Goal: Task Accomplishment & Management: Use online tool/utility

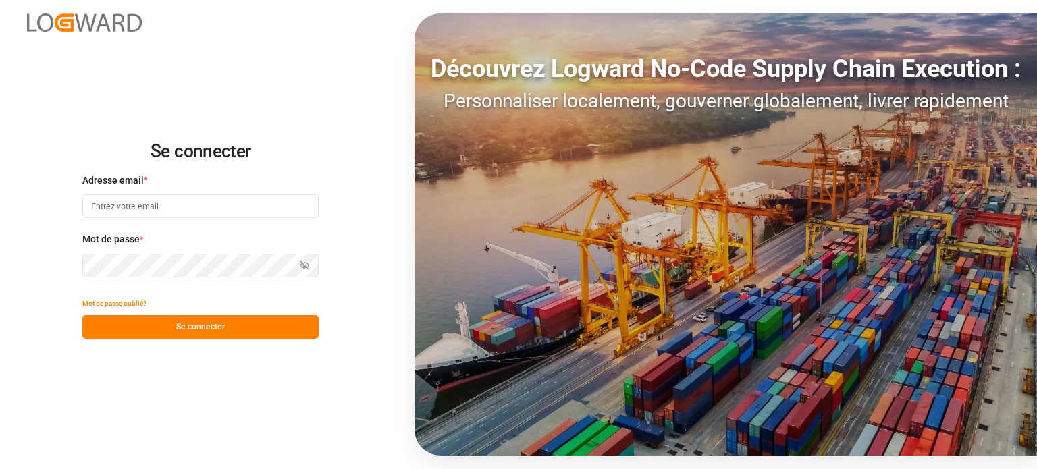
type input "[EMAIL_ADDRESS][DOMAIN_NAME]"
click at [183, 328] on font "Se connecter" at bounding box center [200, 326] width 49 height 9
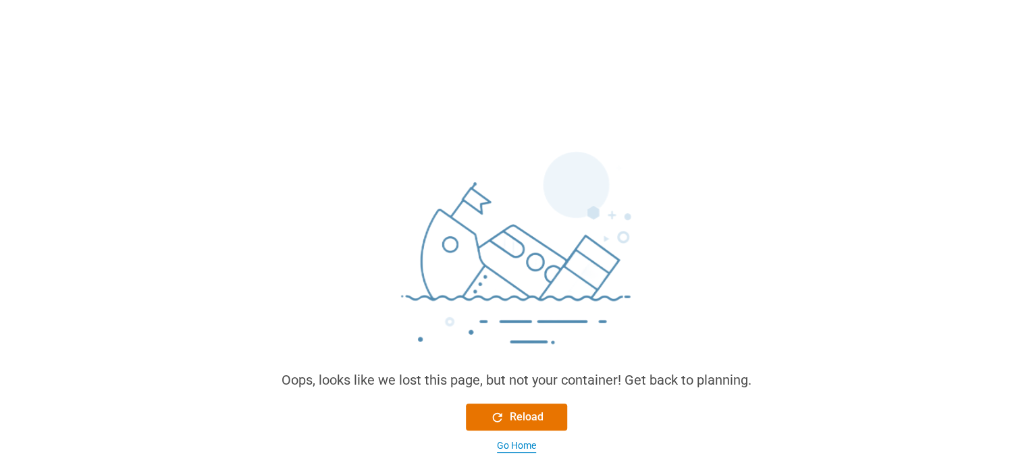
click at [518, 439] on div "Go Home" at bounding box center [516, 446] width 39 height 14
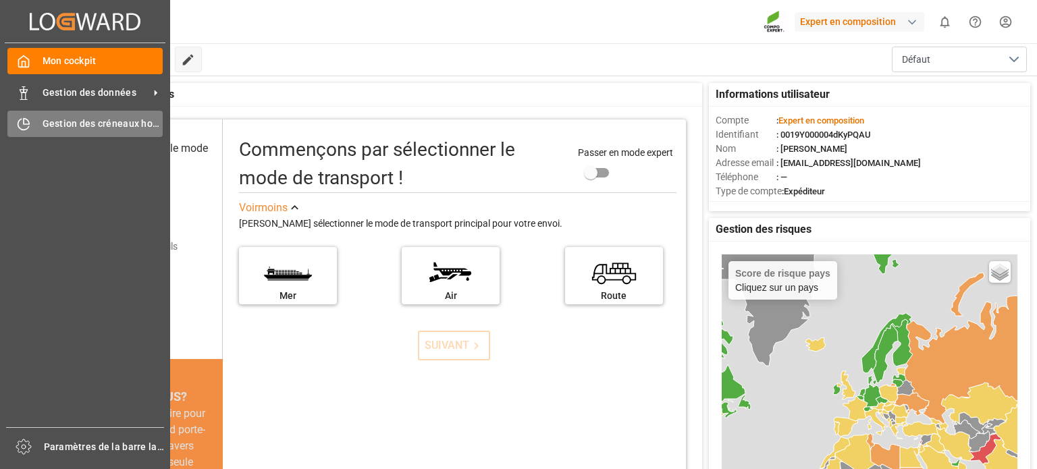
click at [40, 127] on div "Gestion des créneaux horaires Gestion des créneaux horaires" at bounding box center [84, 124] width 155 height 26
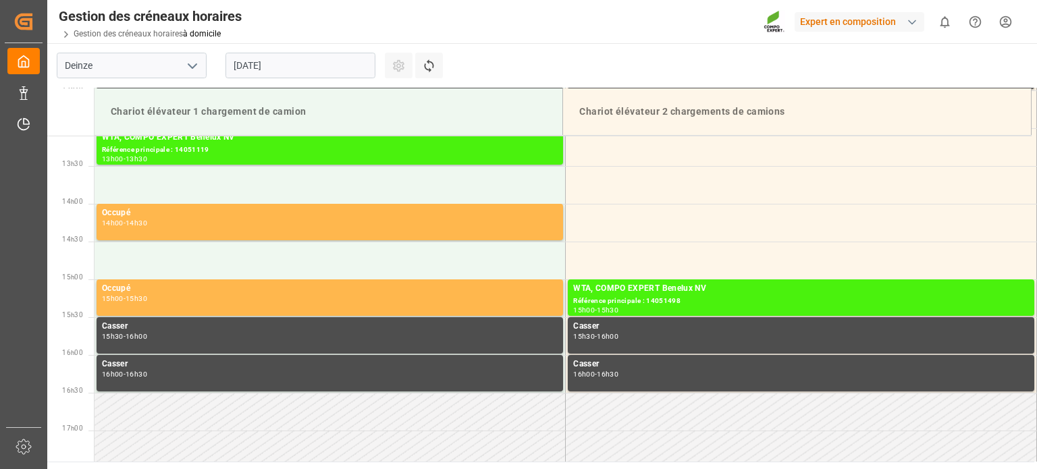
scroll to position [1050, 0]
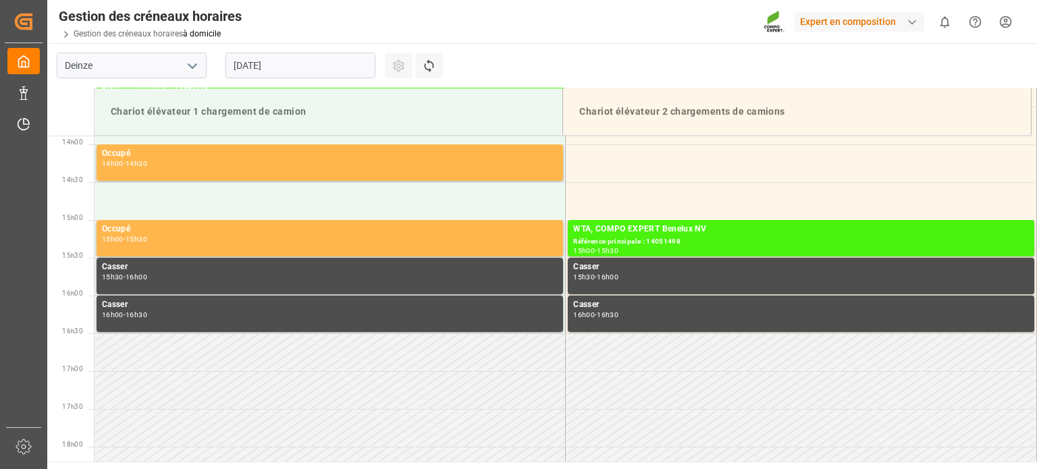
click at [327, 61] on input "[DATE]" at bounding box center [300, 66] width 150 height 26
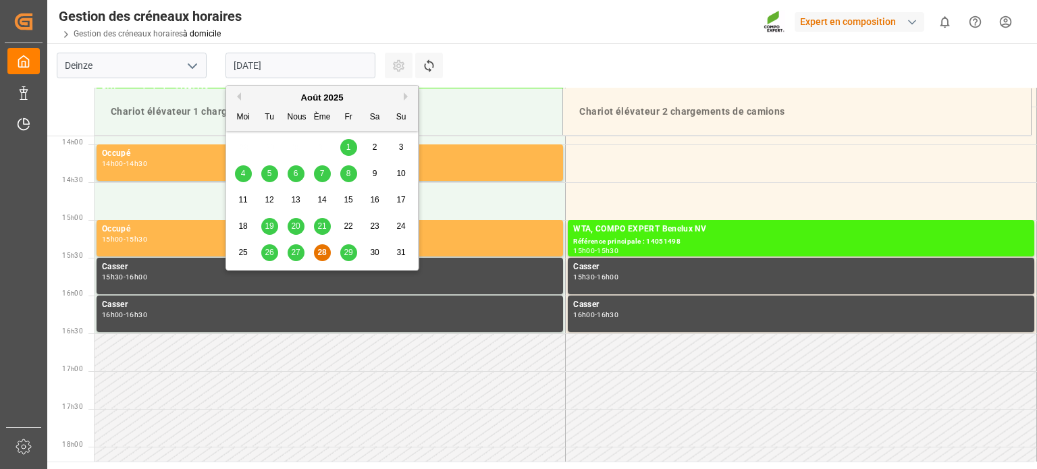
click at [351, 253] on font "29" at bounding box center [348, 252] width 9 height 9
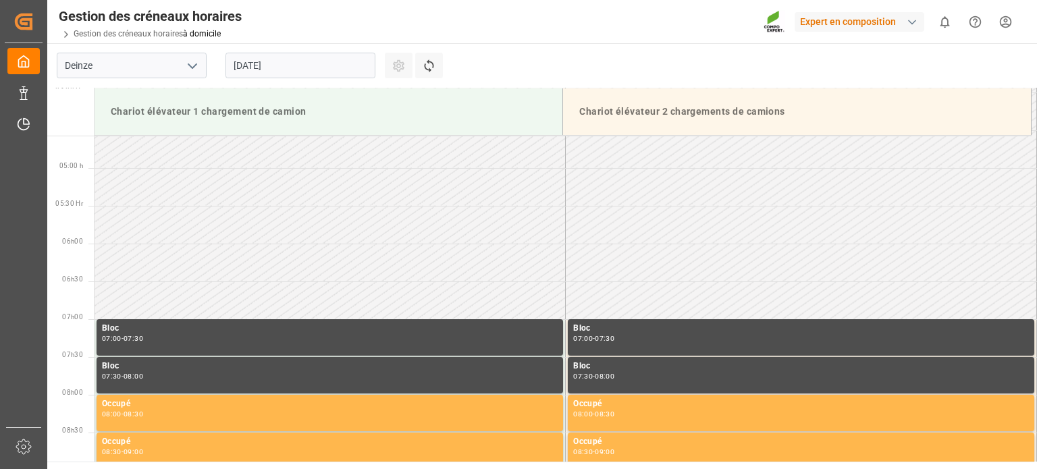
scroll to position [499, 0]
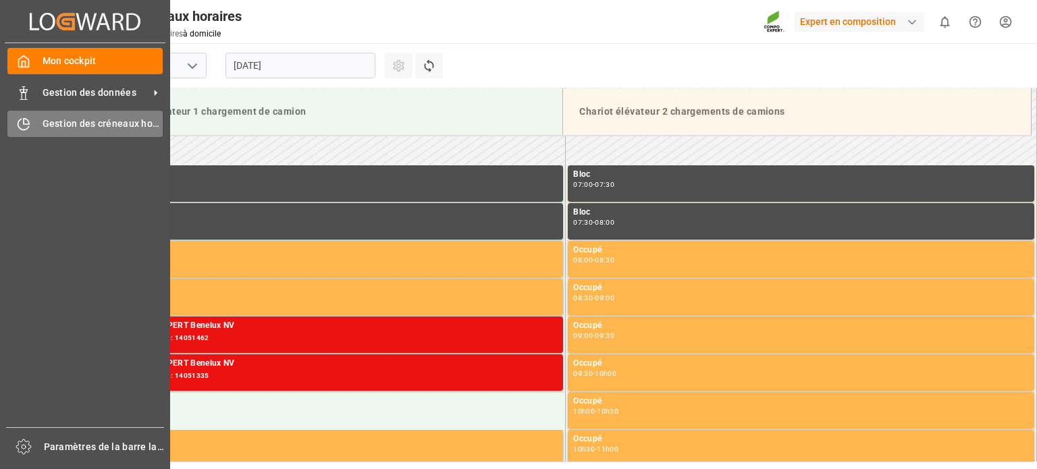
click at [29, 120] on icon at bounding box center [23, 123] width 13 height 13
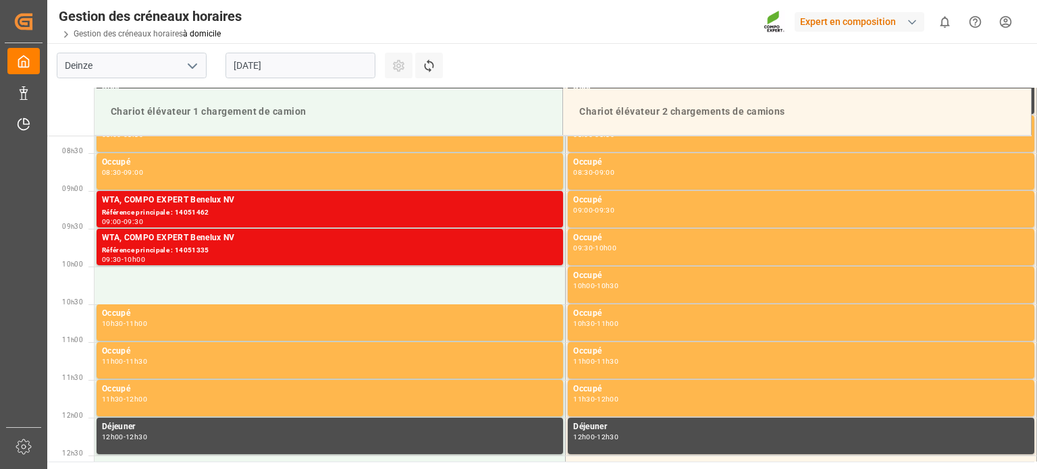
scroll to position [472, 0]
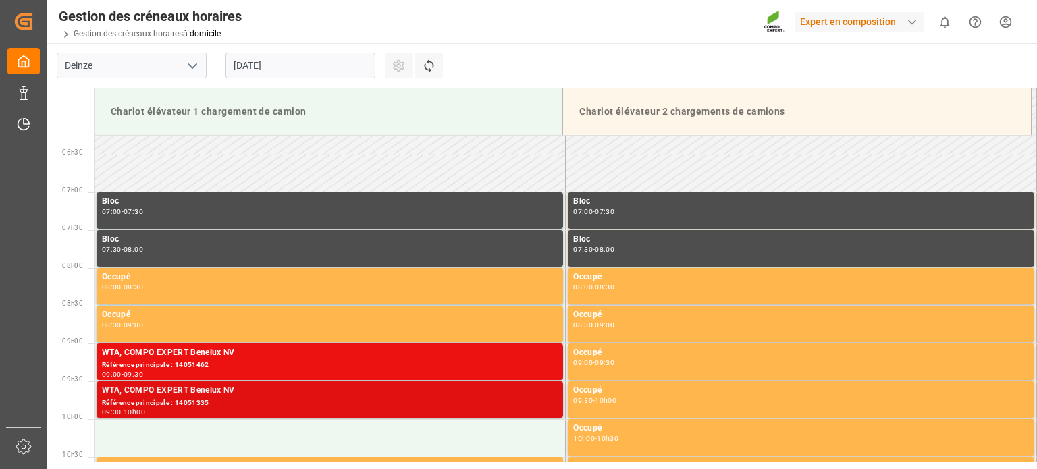
click at [228, 402] on div "Référence principale : 14051335" at bounding box center [330, 403] width 456 height 11
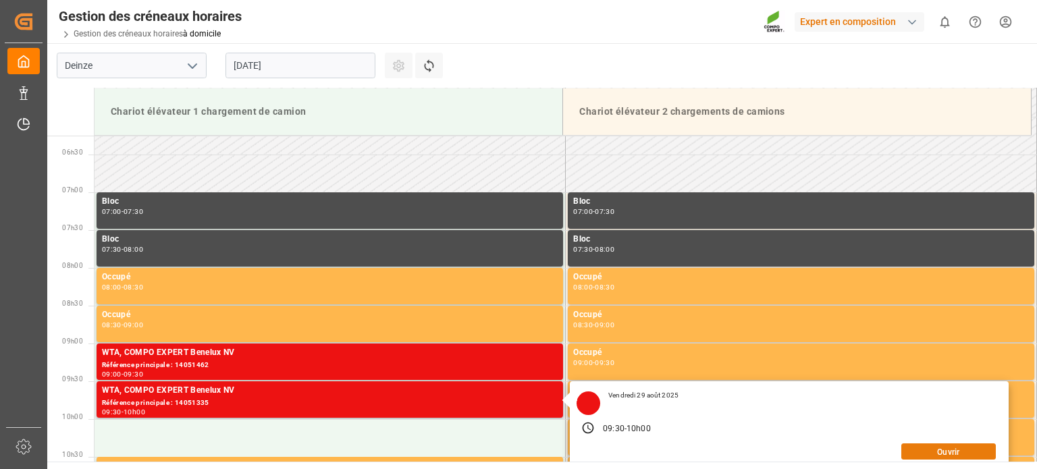
click at [937, 452] on font "Ouvrir" at bounding box center [948, 451] width 22 height 9
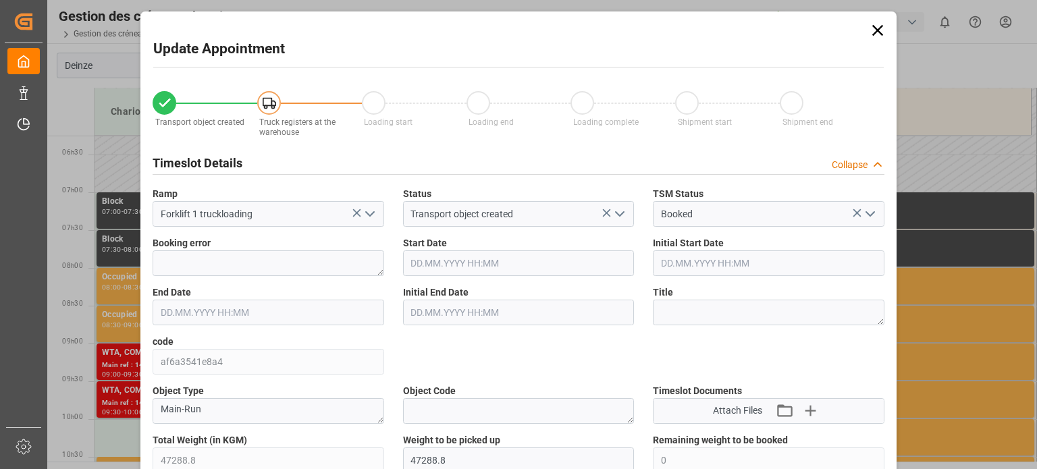
type input "47288.8"
type input "0"
type input "46"
type input "[DATE] 09:30"
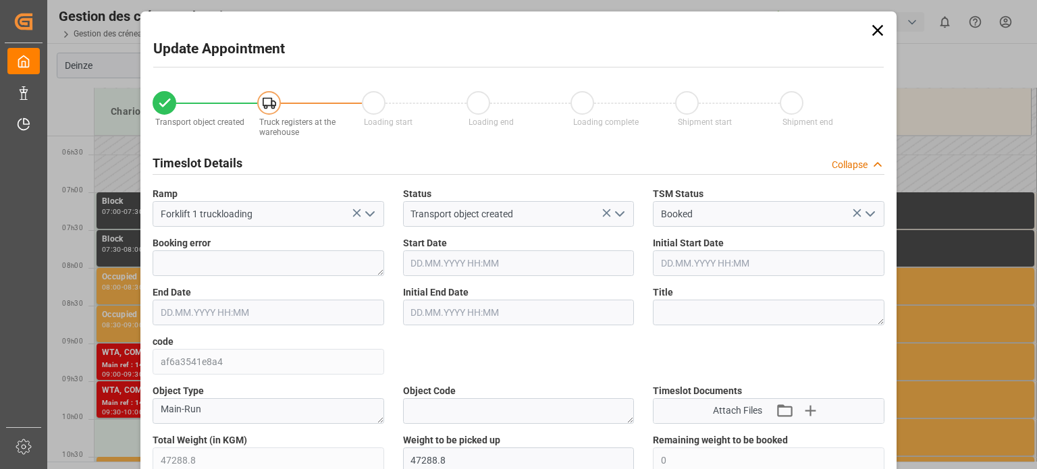
type input "[DATE] 09:30"
type input "[DATE] 10:00"
type input "25.08.2025 11:40"
type input "28.08.2025 10:31"
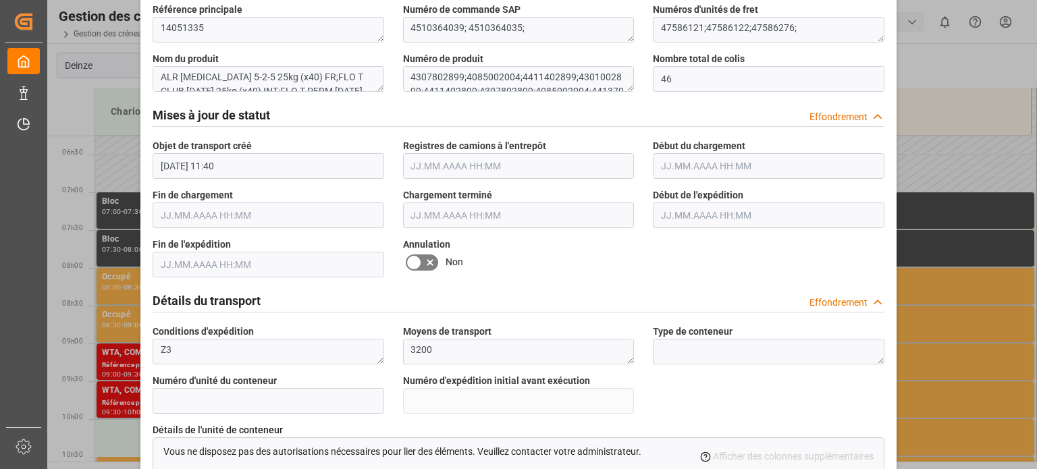
scroll to position [810, 0]
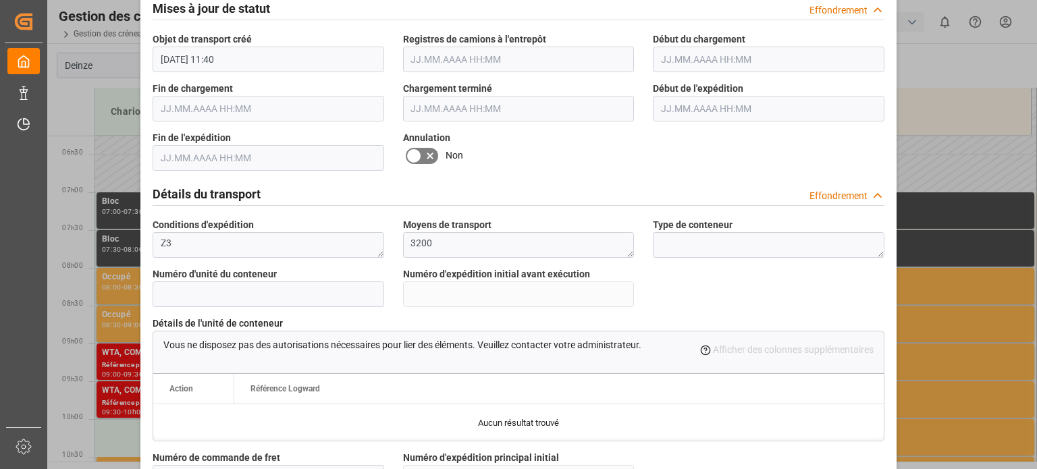
click at [411, 153] on icon at bounding box center [414, 156] width 16 height 16
click at [0, 0] on input "checkbox" at bounding box center [0, 0] width 0 height 0
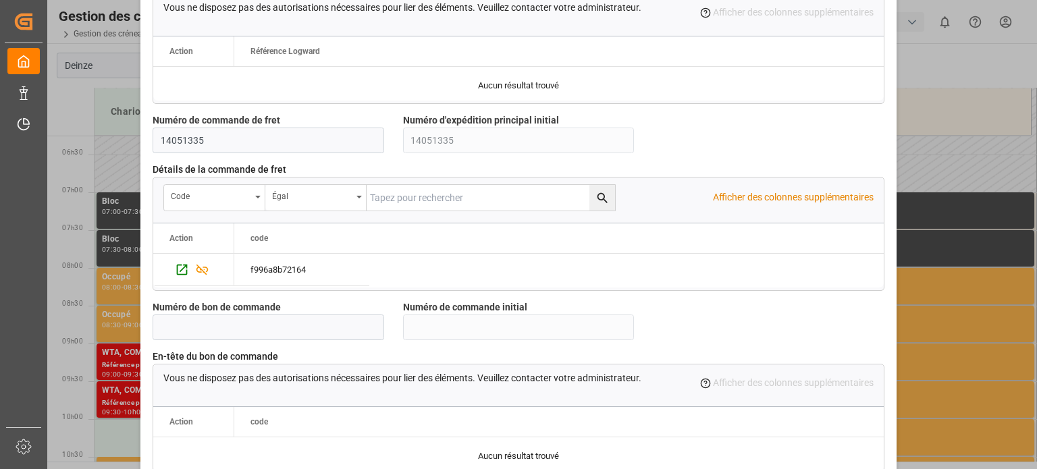
scroll to position [1307, 0]
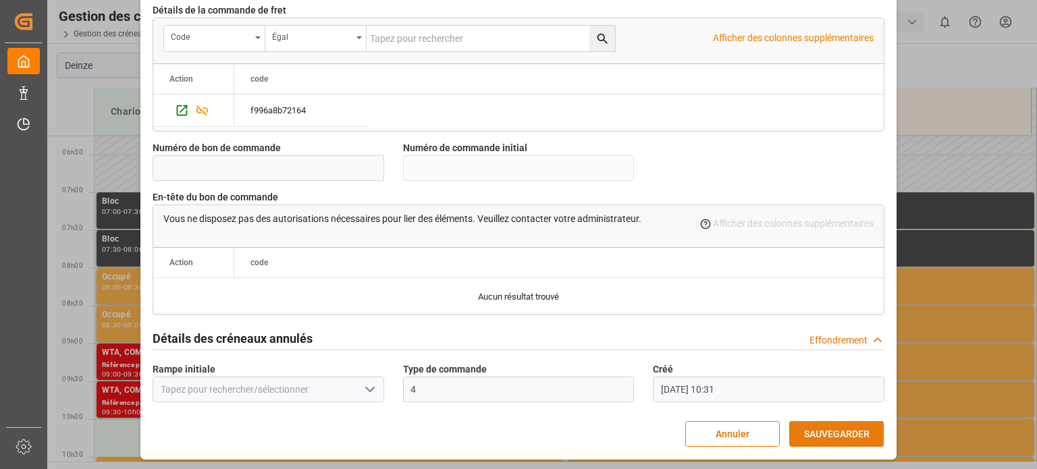
click at [829, 431] on font "SAUVEGARDER" at bounding box center [836, 434] width 65 height 11
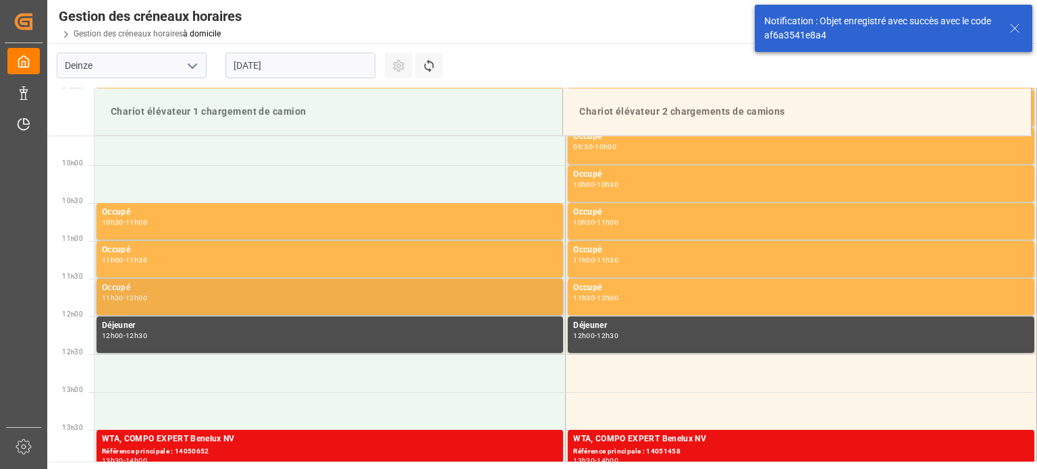
scroll to position [731, 0]
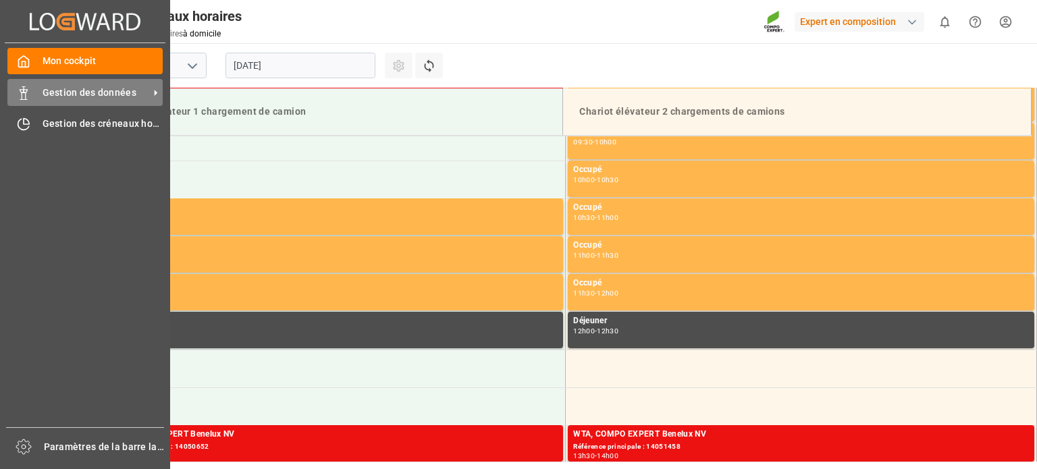
click at [54, 97] on font "Gestion des données" at bounding box center [90, 92] width 94 height 11
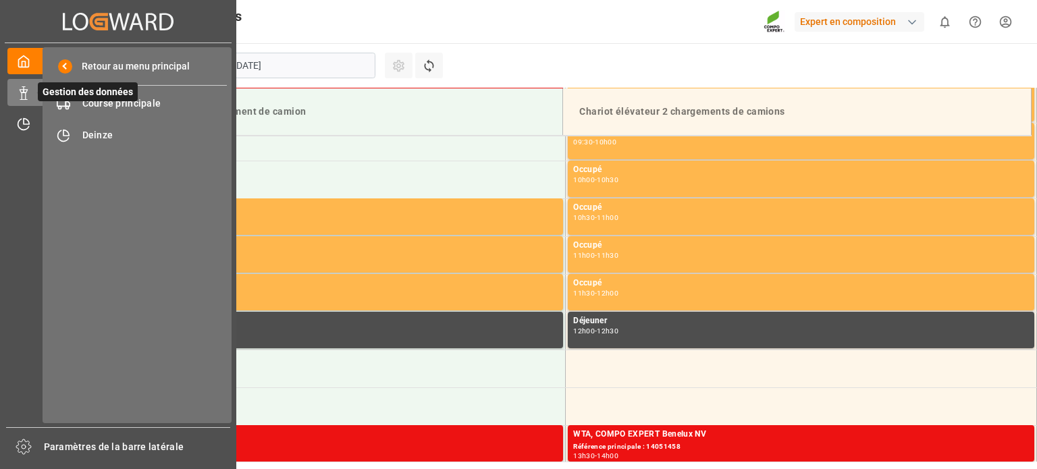
click at [103, 101] on span "Gestion des données" at bounding box center [88, 91] width 100 height 19
click at [149, 103] on font "Course principale" at bounding box center [121, 103] width 79 height 11
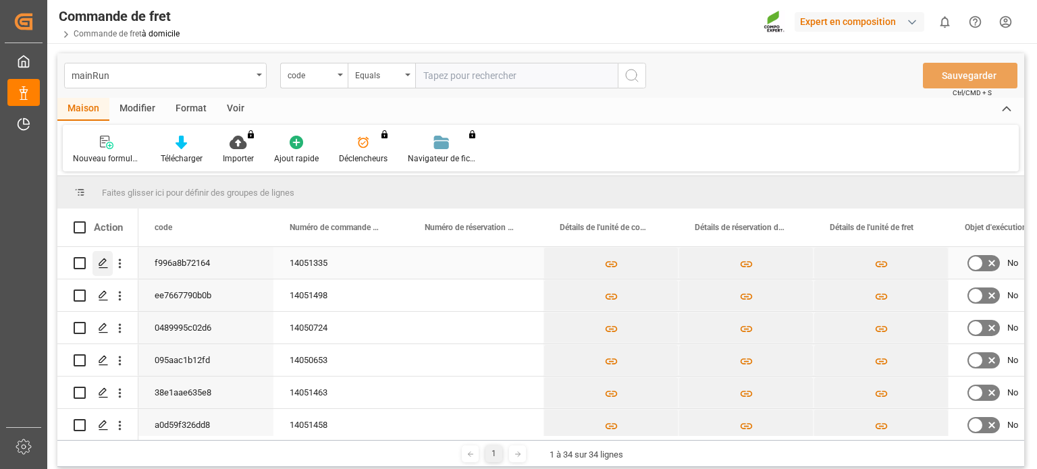
click at [108, 264] on div "Appuyez sur ESPACE pour sélectionner cette ligne." at bounding box center [102, 263] width 20 height 25
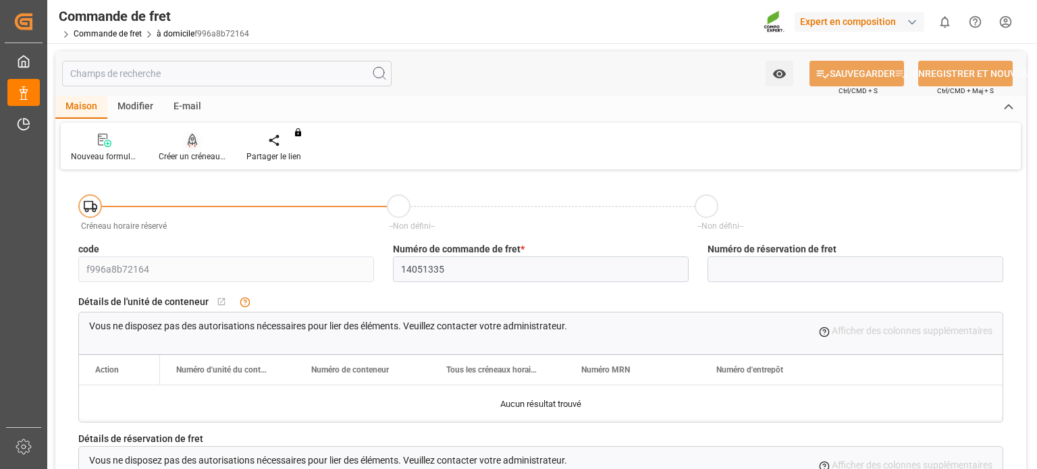
click at [192, 149] on div "Créer un créneau horaire" at bounding box center [192, 148] width 88 height 30
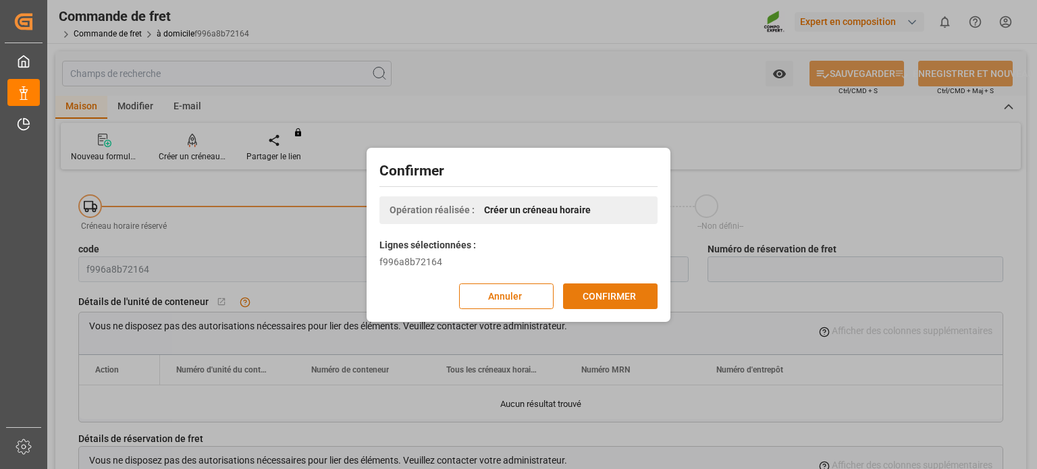
click at [626, 287] on button "CONFIRMER" at bounding box center [610, 296] width 94 height 26
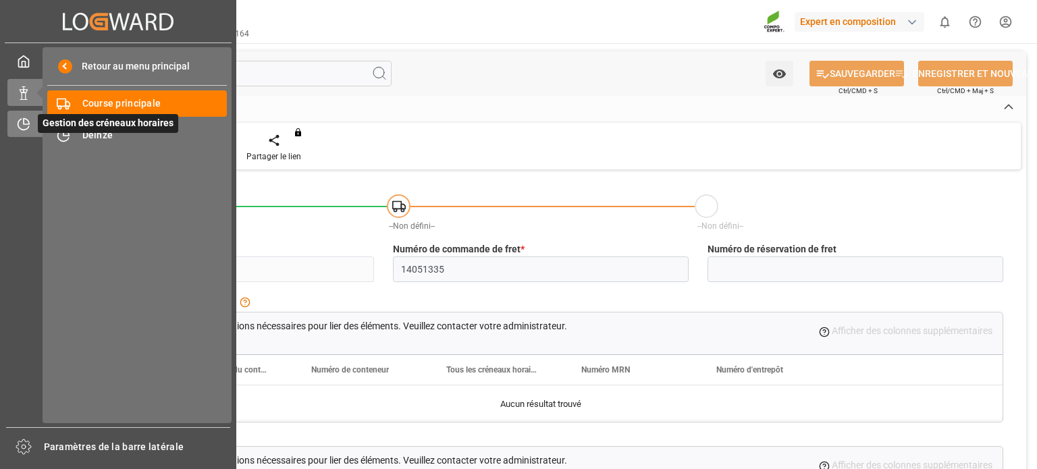
click at [19, 123] on icon at bounding box center [23, 123] width 13 height 13
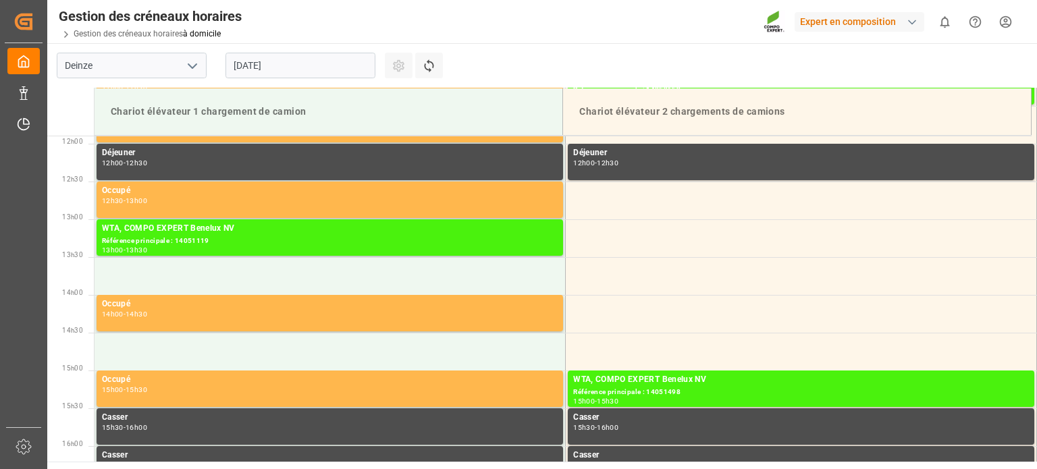
drag, startPoint x: 355, startPoint y: 70, endPoint x: 352, endPoint y: 83, distance: 13.9
click at [354, 70] on input "[DATE]" at bounding box center [300, 66] width 150 height 26
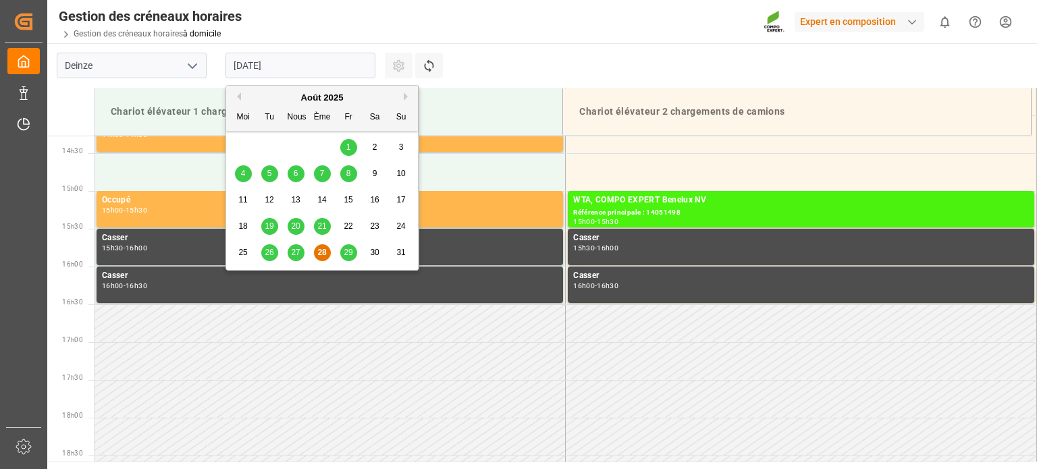
scroll to position [1125, 0]
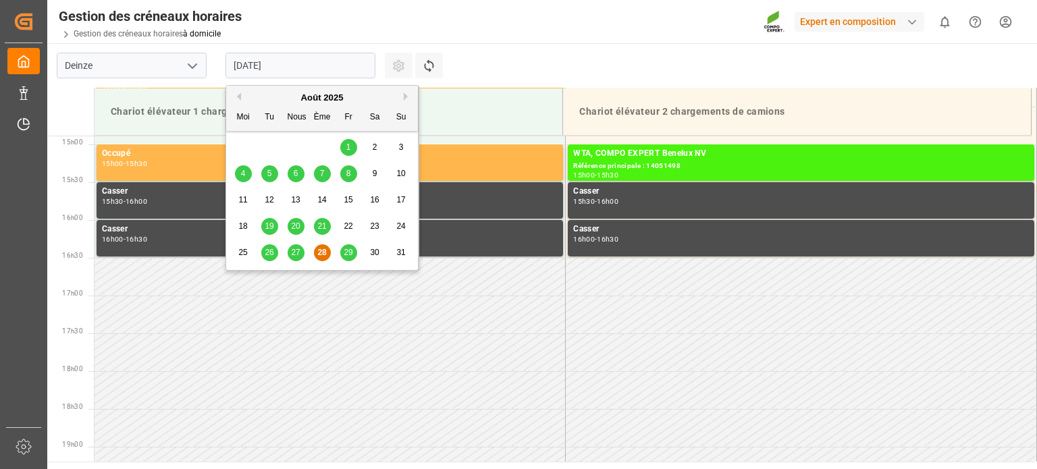
click at [341, 253] on div "29" at bounding box center [348, 253] width 17 height 16
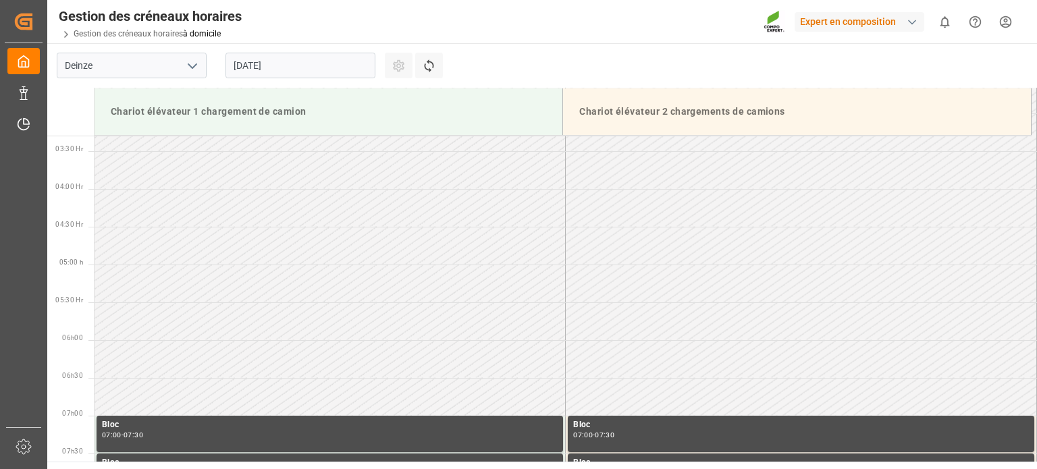
scroll to position [113, 0]
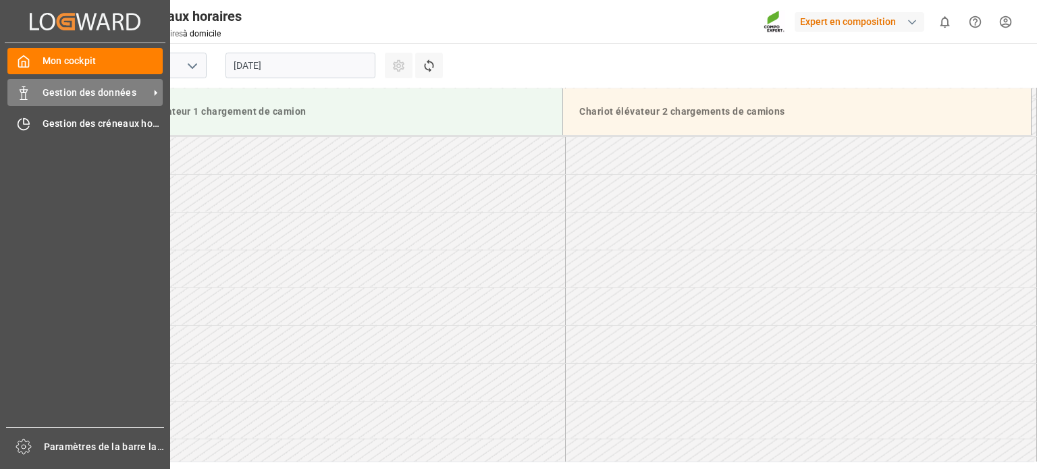
click at [65, 93] on font "Gestion des données" at bounding box center [90, 92] width 94 height 11
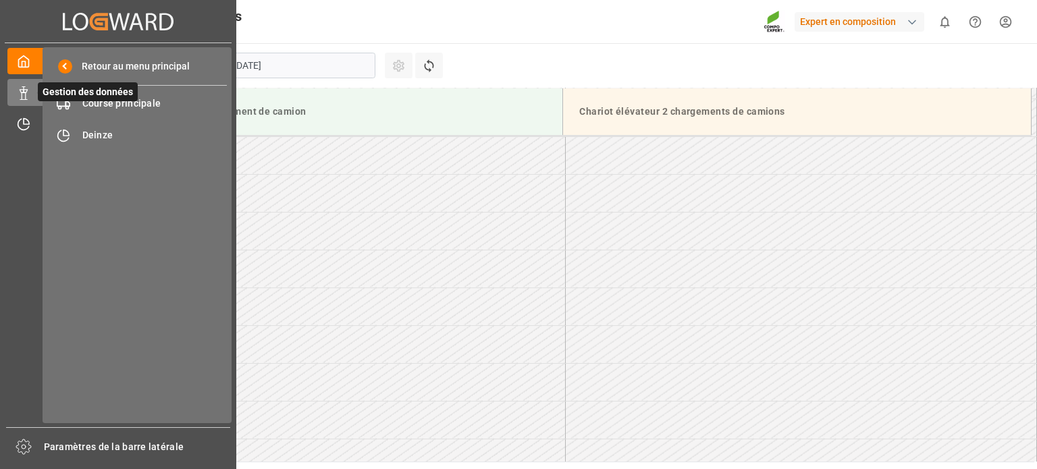
click at [100, 97] on font "Gestion des données" at bounding box center [88, 91] width 90 height 11
click at [118, 104] on font "Course principale" at bounding box center [121, 103] width 79 height 11
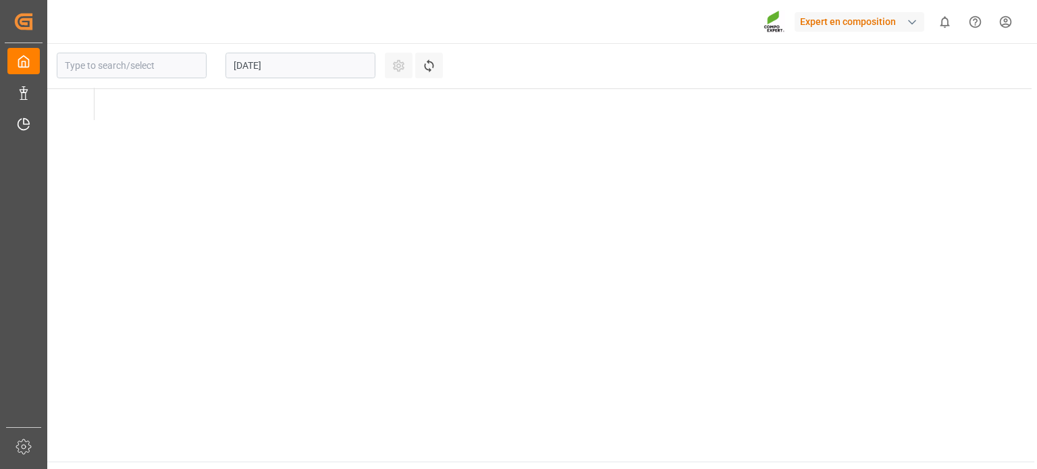
type input "Deinze"
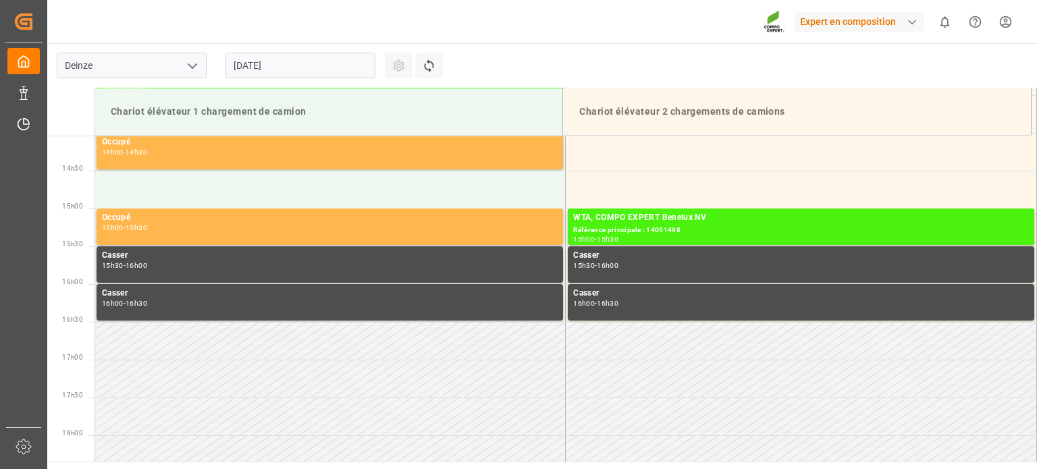
scroll to position [1125, 0]
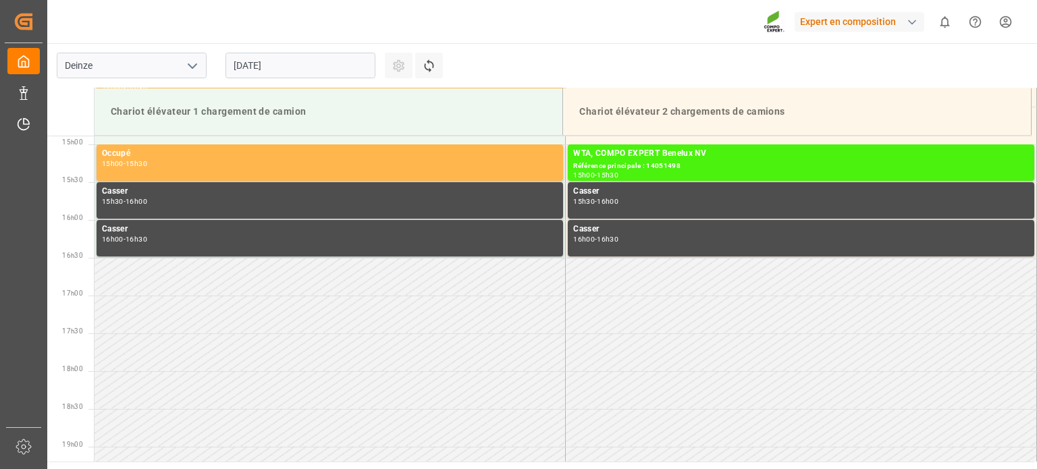
click at [306, 73] on input "[DATE]" at bounding box center [300, 66] width 150 height 26
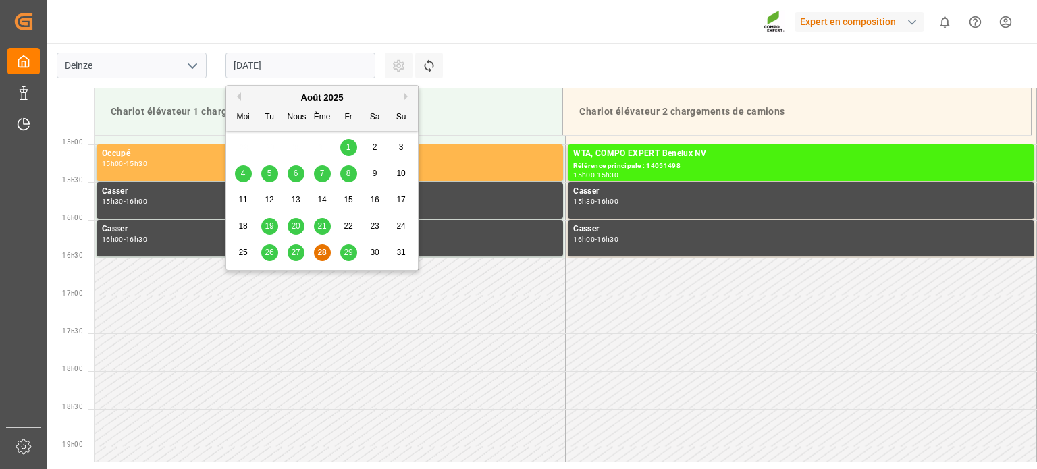
click at [346, 251] on font "29" at bounding box center [348, 252] width 9 height 9
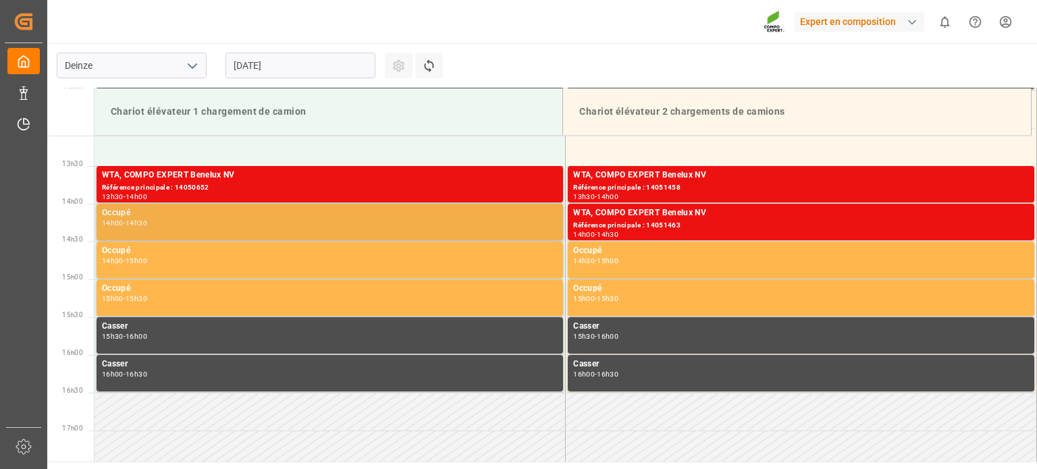
scroll to position [923, 0]
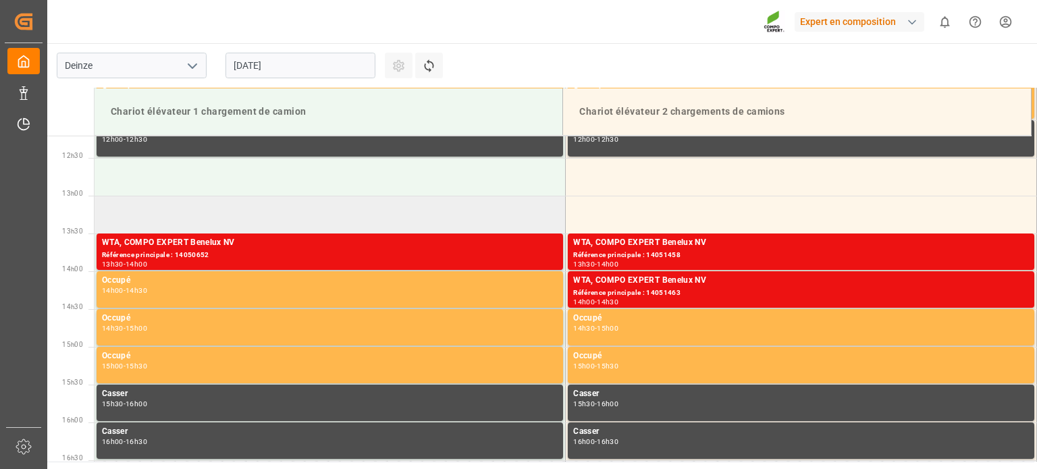
click at [252, 224] on td at bounding box center [329, 215] width 471 height 38
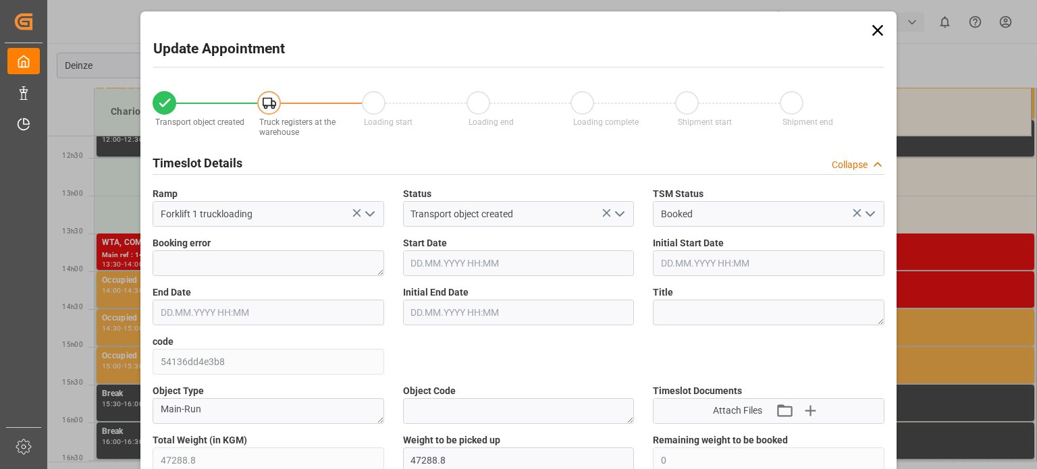
type input "47288.8"
type input "0"
type input "46"
type input "29.08.2025 13:00"
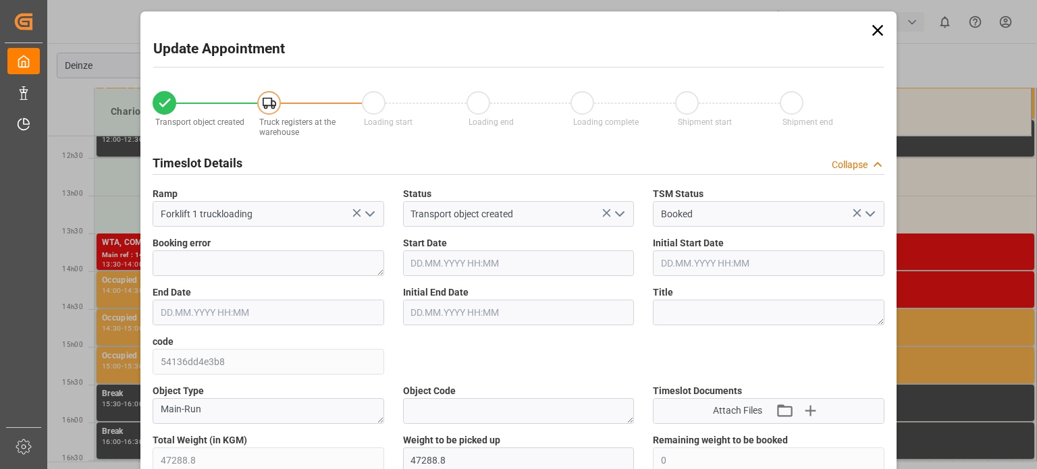
type input "29.08.2025 13:30"
type input "25.08.2025 11:40"
type input "28.08.2025 13:43"
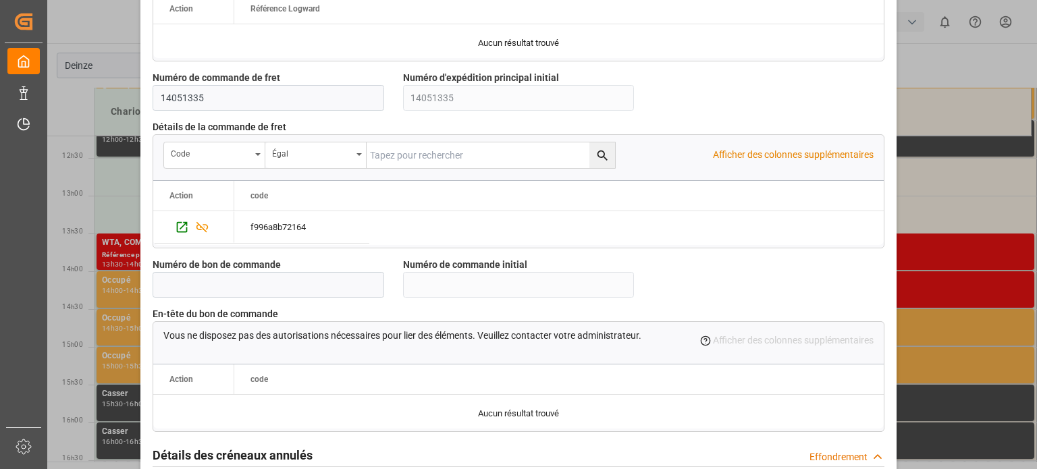
scroll to position [1307, 0]
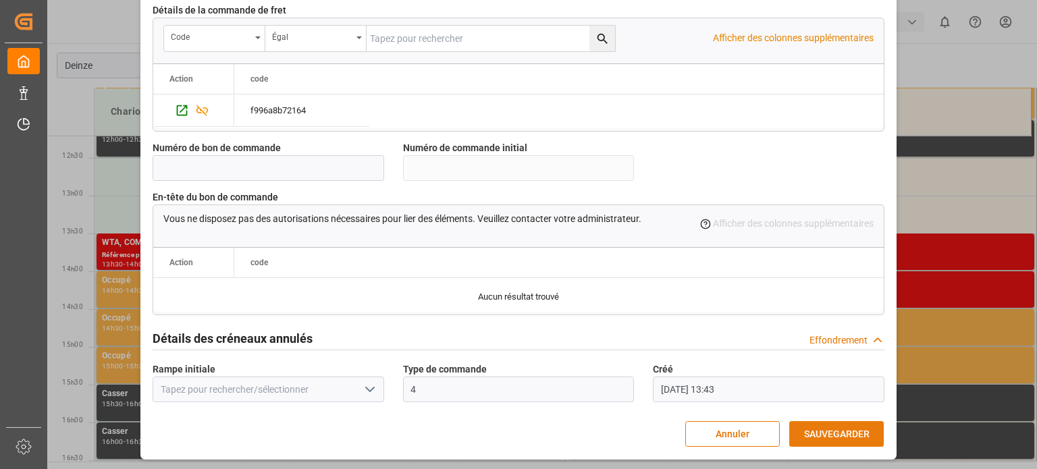
click at [845, 433] on font "SAUVEGARDER" at bounding box center [836, 434] width 65 height 11
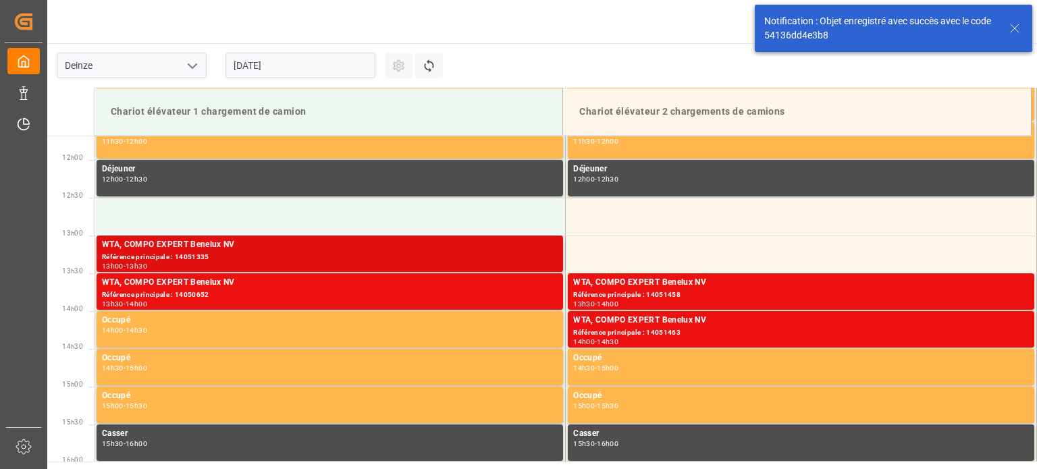
scroll to position [898, 0]
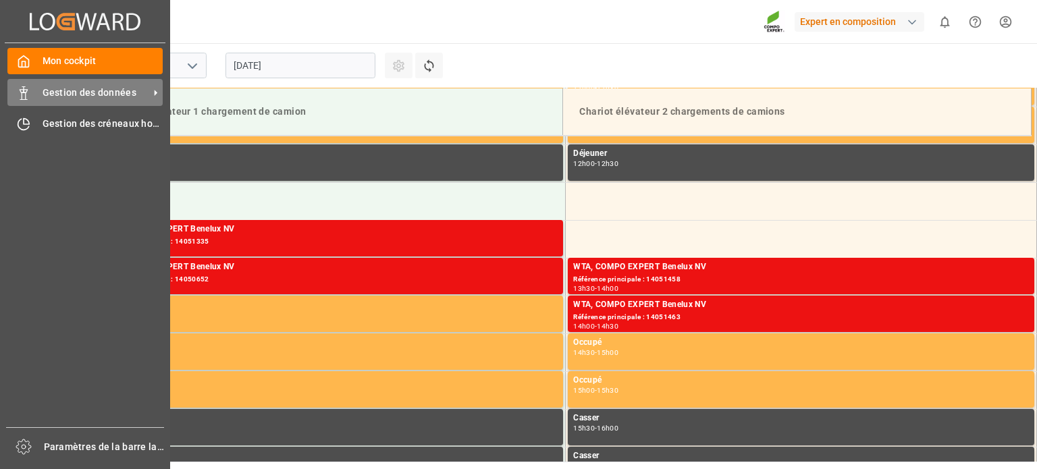
click at [30, 88] on div "Gestion des données Gestion des données" at bounding box center [84, 92] width 155 height 26
click at [73, 99] on span "Gestion des données" at bounding box center [96, 93] width 107 height 14
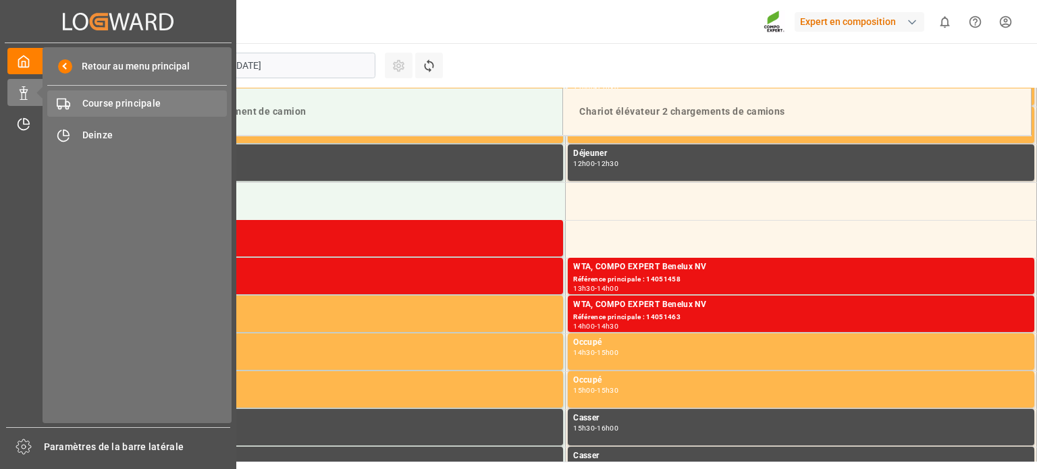
click at [113, 102] on font "Course principale" at bounding box center [121, 103] width 79 height 11
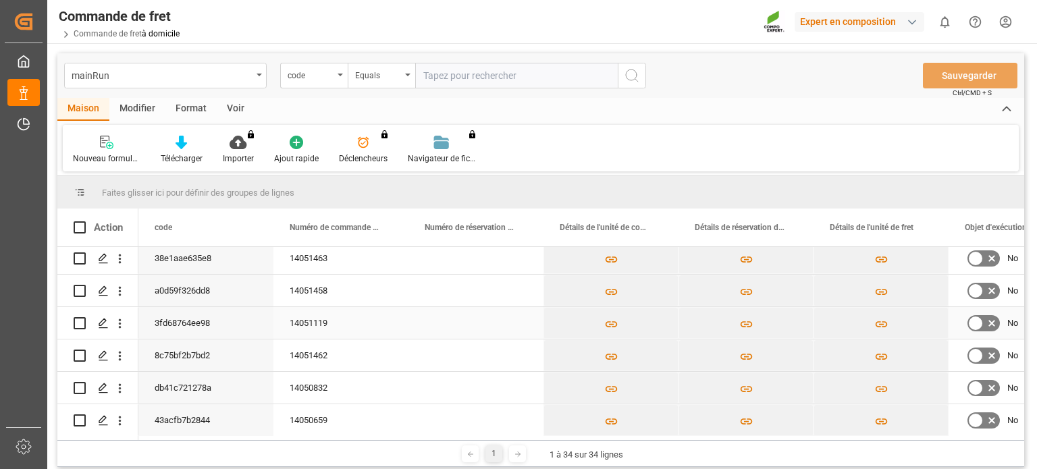
scroll to position [135, 0]
click at [545, 185] on div "Faites glisser ici pour définir des groupes de lignes" at bounding box center [540, 192] width 966 height 32
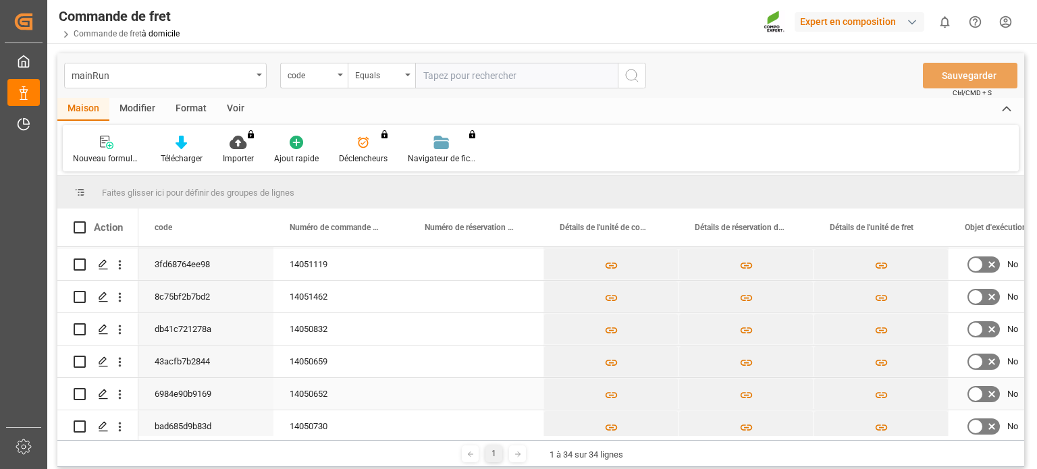
scroll to position [270, 0]
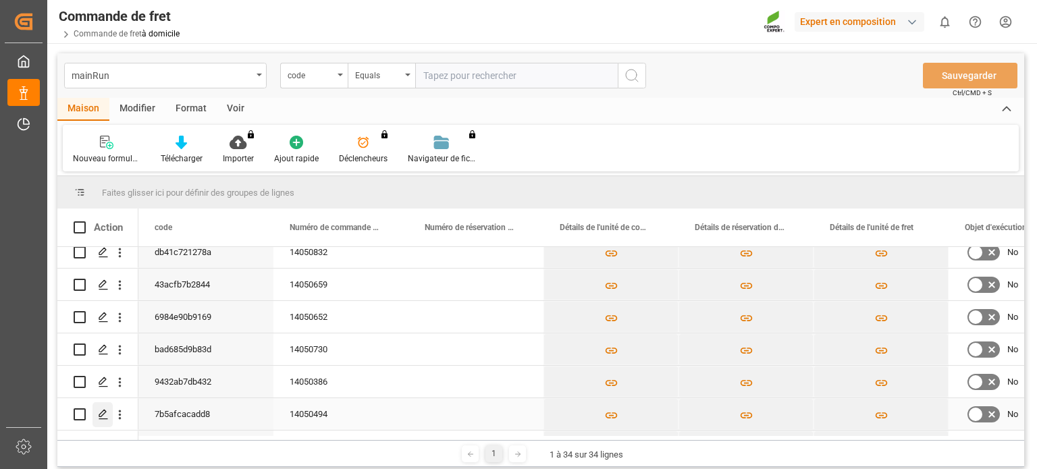
click at [98, 413] on icon "Appuyez sur ESPACE pour sélectionner cette ligne." at bounding box center [103, 414] width 11 height 11
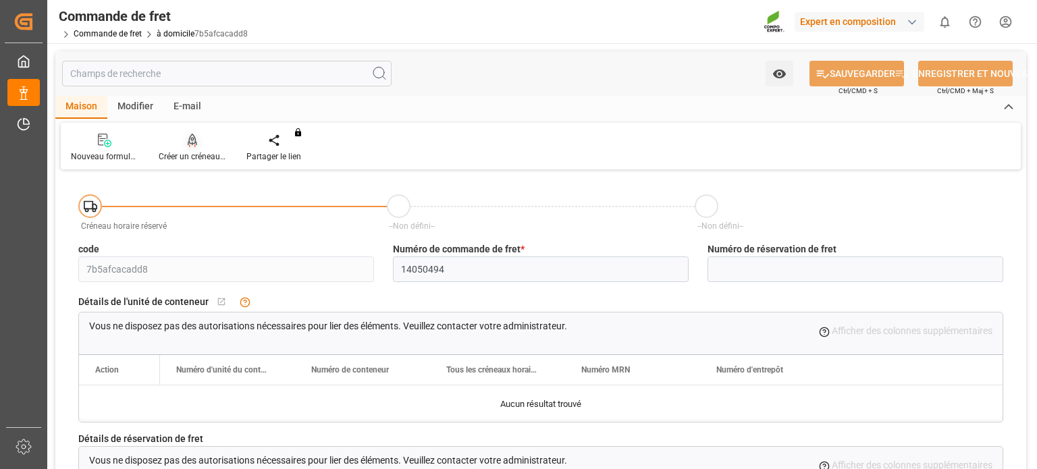
click at [175, 151] on div "Créer un créneau horaire" at bounding box center [192, 157] width 67 height 12
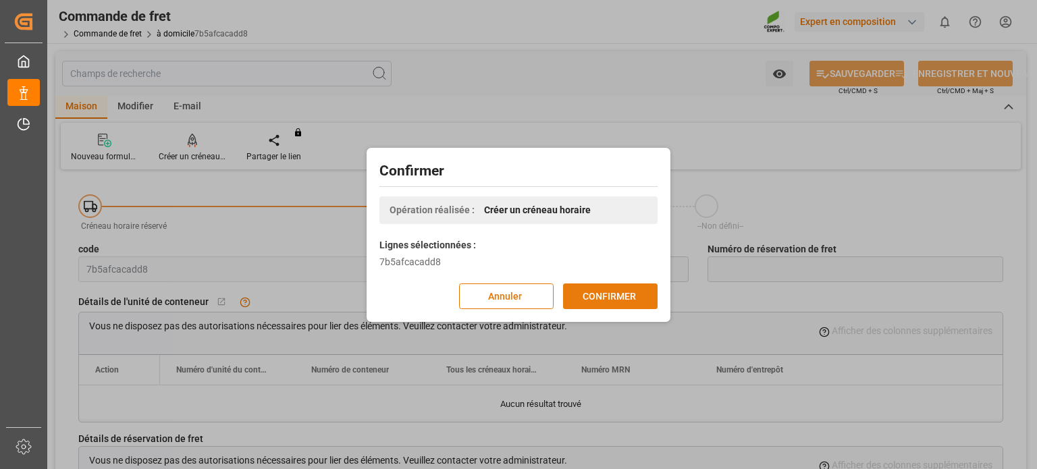
click at [621, 289] on font "CONFIRMER" at bounding box center [608, 296] width 53 height 15
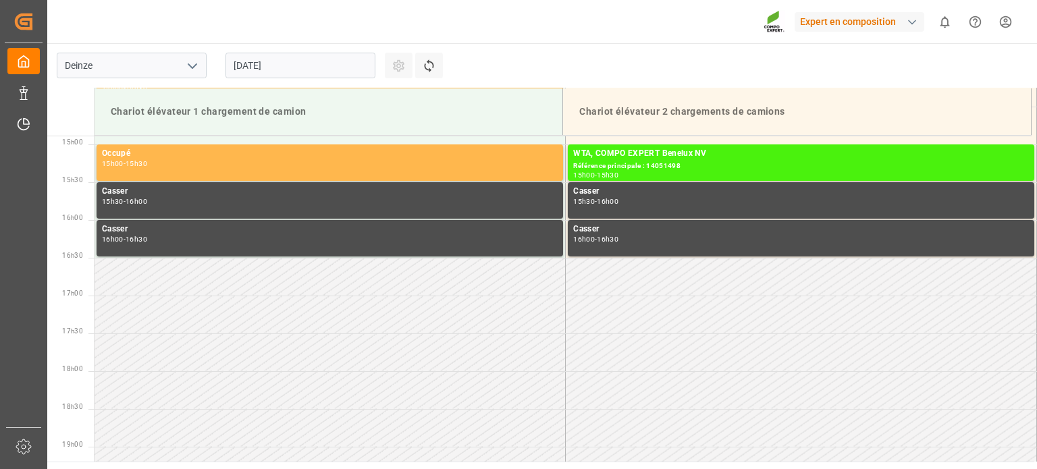
scroll to position [855, 0]
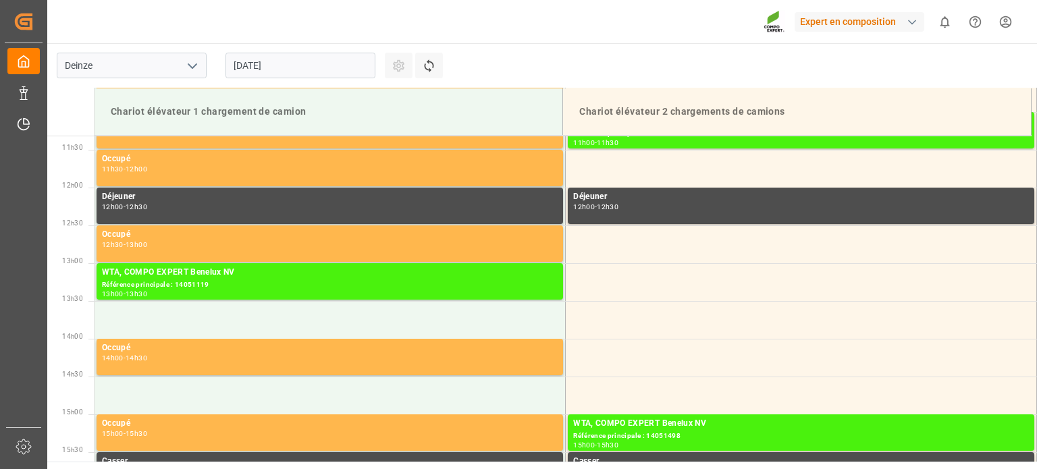
click at [319, 68] on input "[DATE]" at bounding box center [300, 66] width 150 height 26
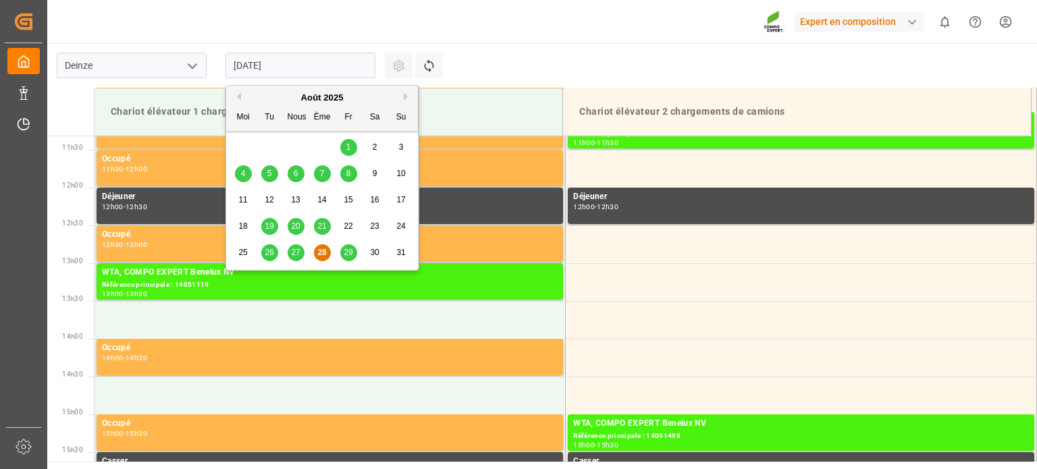
click at [348, 249] on font "29" at bounding box center [348, 252] width 9 height 9
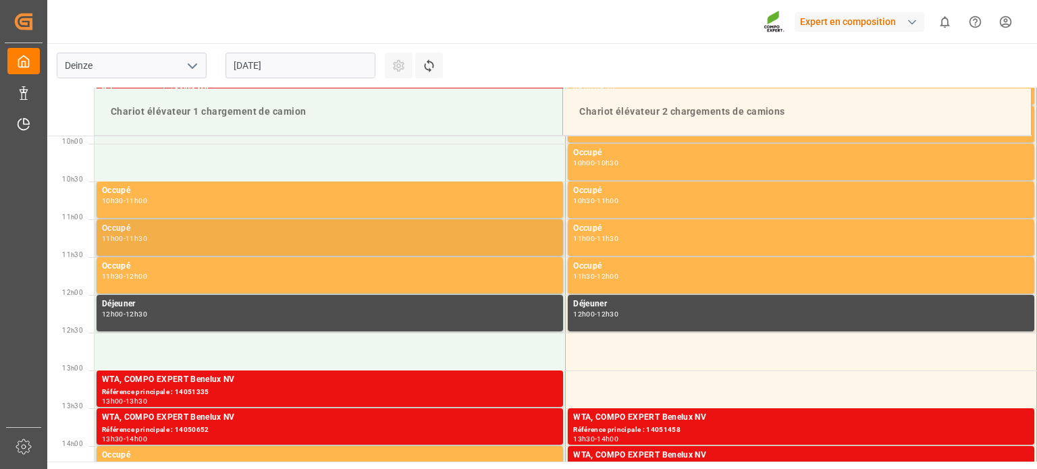
scroll to position [585, 0]
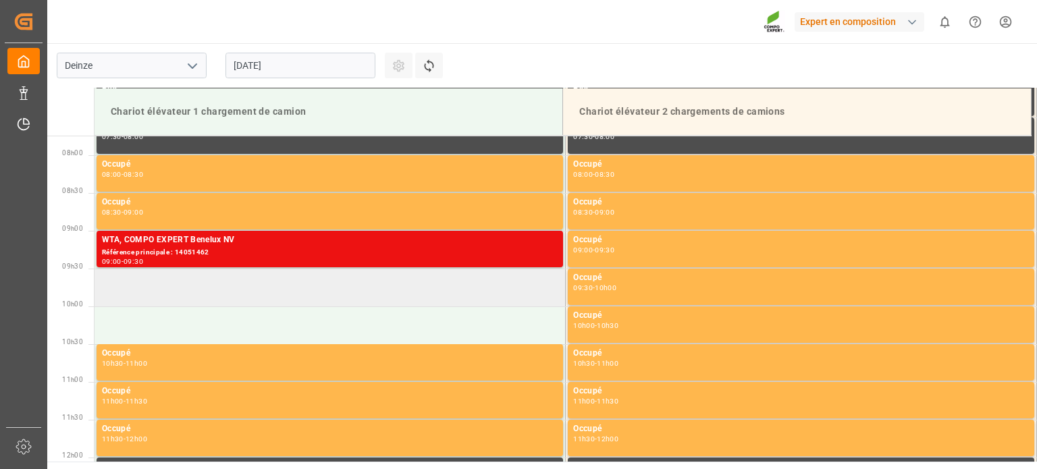
click at [228, 283] on td at bounding box center [329, 288] width 471 height 38
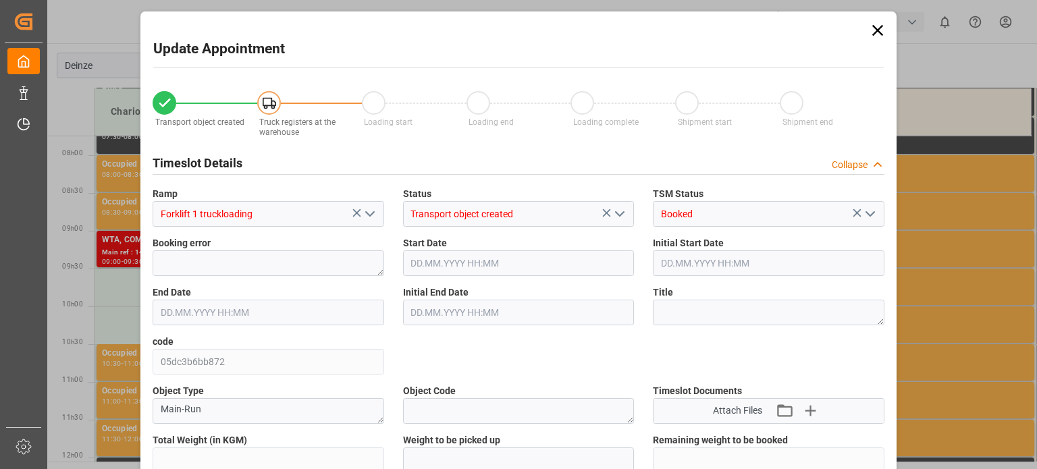
type input "6512.6"
type input "0"
type input "7"
type input "[DATE] 09:30"
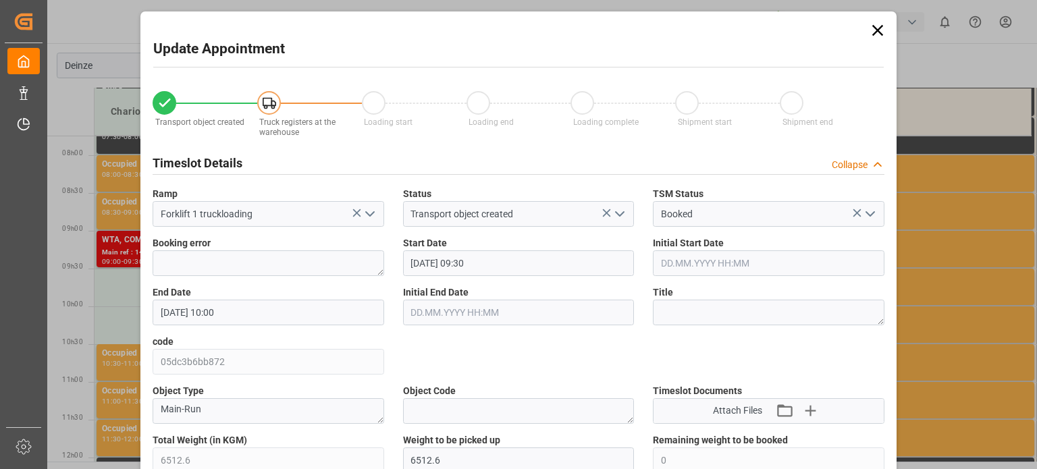
type input "[DATE] 10:00"
type input "[DATE] 11:10"
type input "[DATE] 13:48"
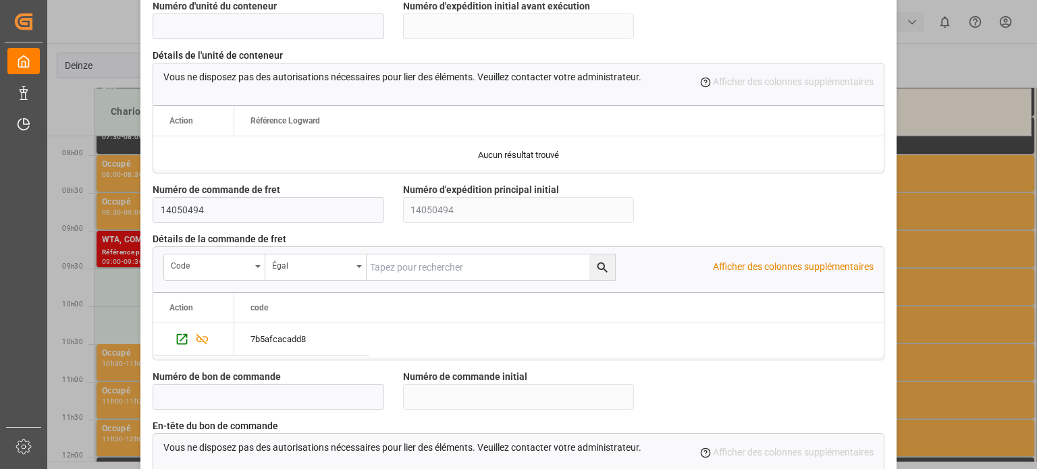
scroll to position [1307, 0]
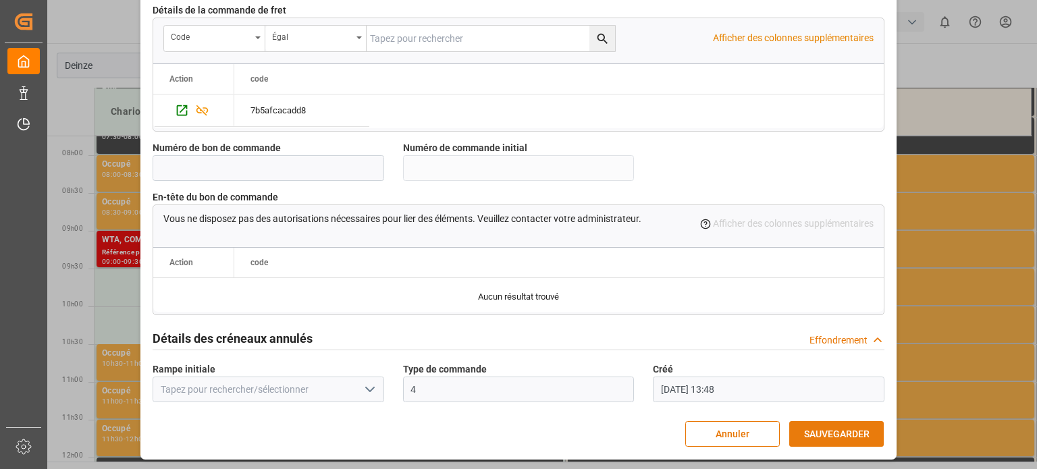
click at [826, 429] on font "SAUVEGARDER" at bounding box center [836, 434] width 65 height 11
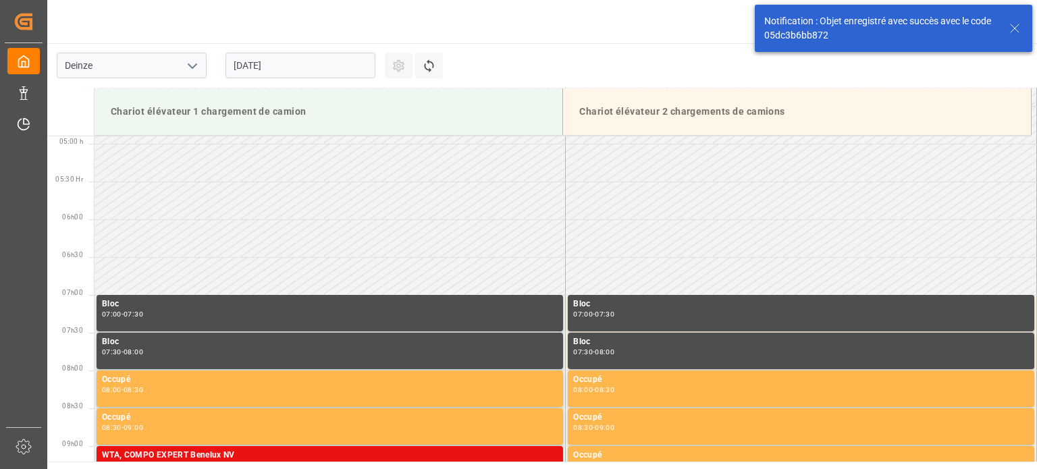
scroll to position [596, 0]
